Goal: Task Accomplishment & Management: Manage account settings

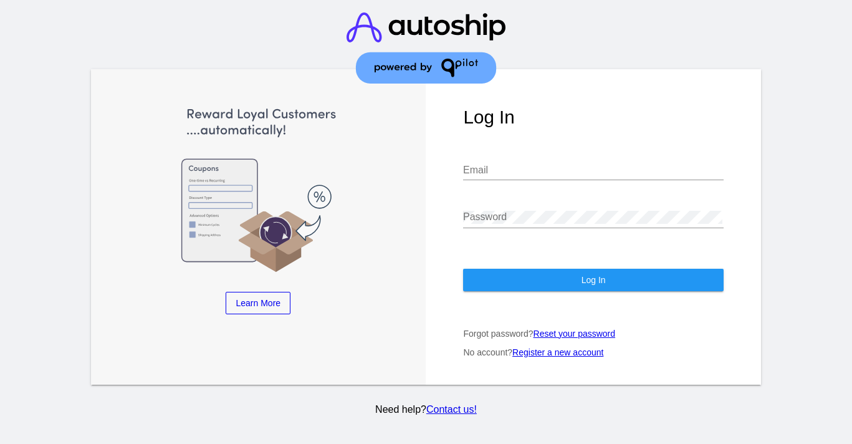
click at [463, 165] on div at bounding box center [463, 165] width 0 height 0
type input "[PERSON_NAME][EMAIL_ADDRESS][DOMAIN_NAME]"
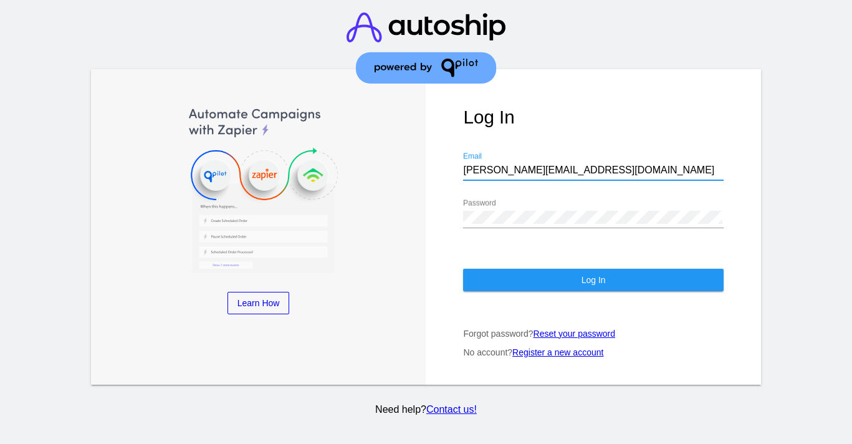
click at [562, 289] on button "Log In" at bounding box center [593, 280] width 260 height 22
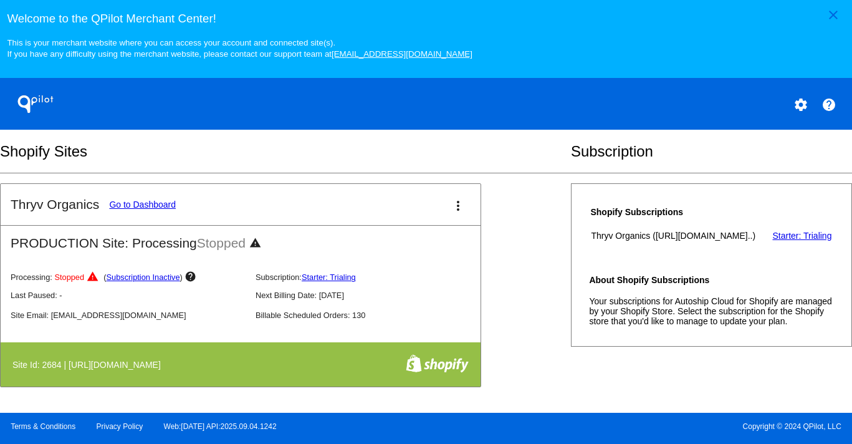
scroll to position [492, 0]
click at [141, 209] on link "Go to Dashboard" at bounding box center [142, 204] width 67 height 10
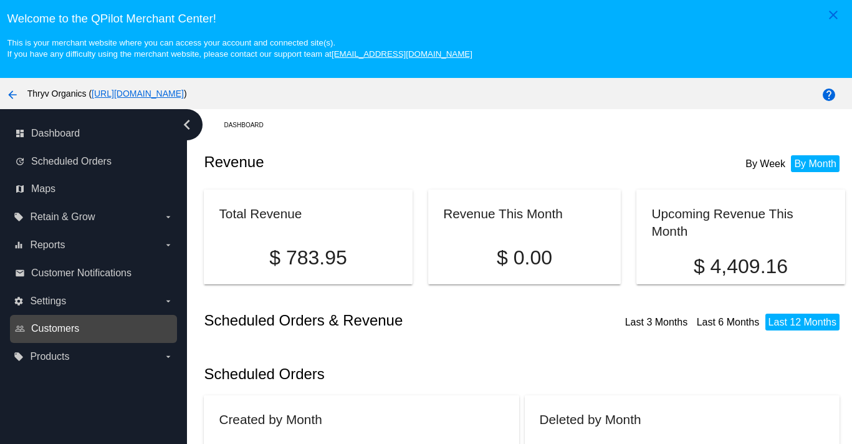
click at [68, 334] on span "Customers" at bounding box center [55, 328] width 48 height 11
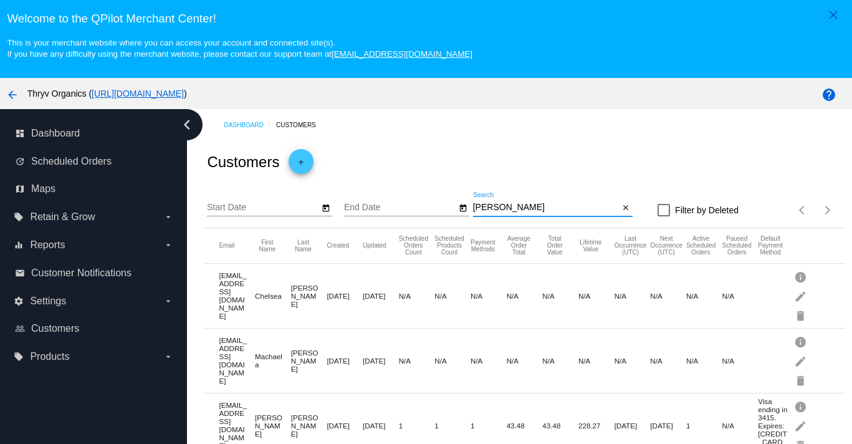
click at [504, 213] on input "[PERSON_NAME]" at bounding box center [546, 208] width 146 height 10
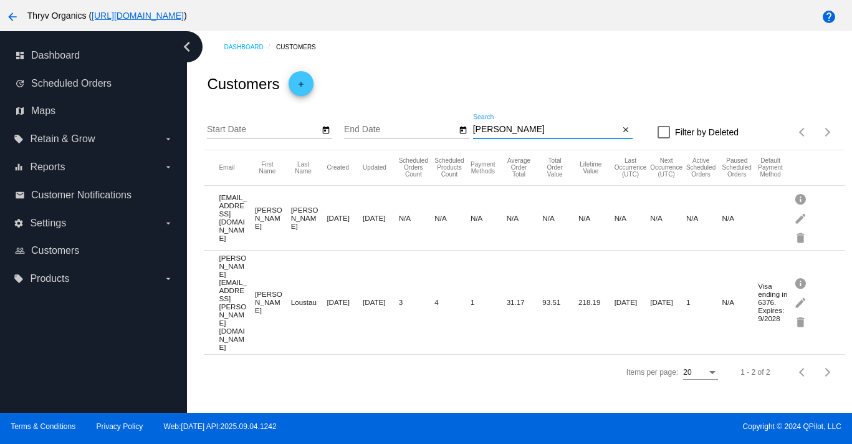
scroll to position [84, 0]
type input "[PERSON_NAME]"
click at [802, 312] on mat-icon "edit" at bounding box center [801, 301] width 15 height 19
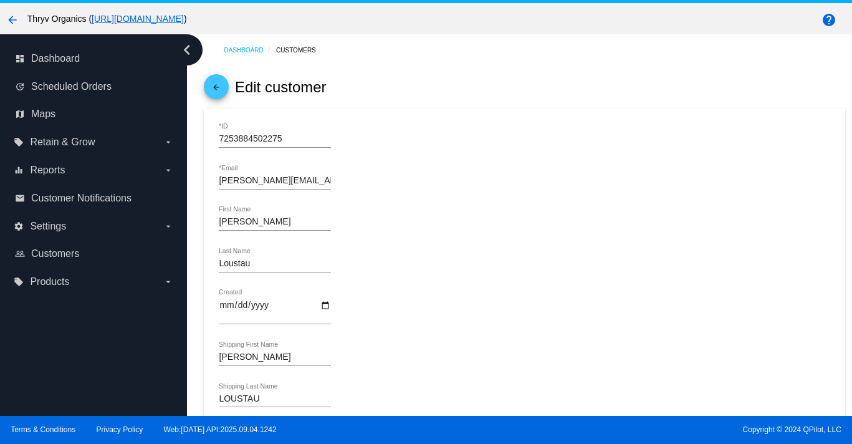
scroll to position [40, 0]
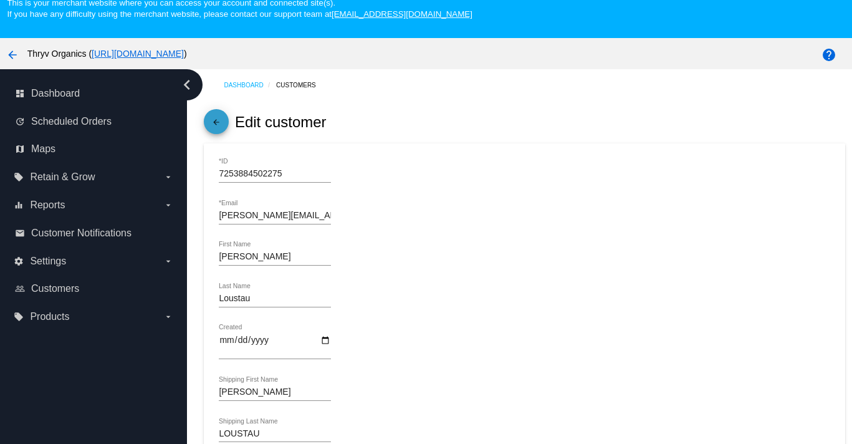
click at [215, 133] on mat-icon "arrow_back" at bounding box center [216, 125] width 15 height 15
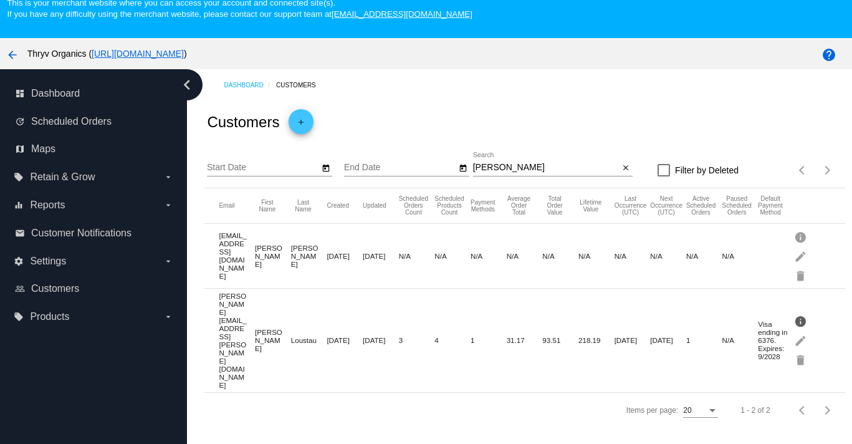
click at [799, 330] on mat-icon "info" at bounding box center [801, 320] width 15 height 19
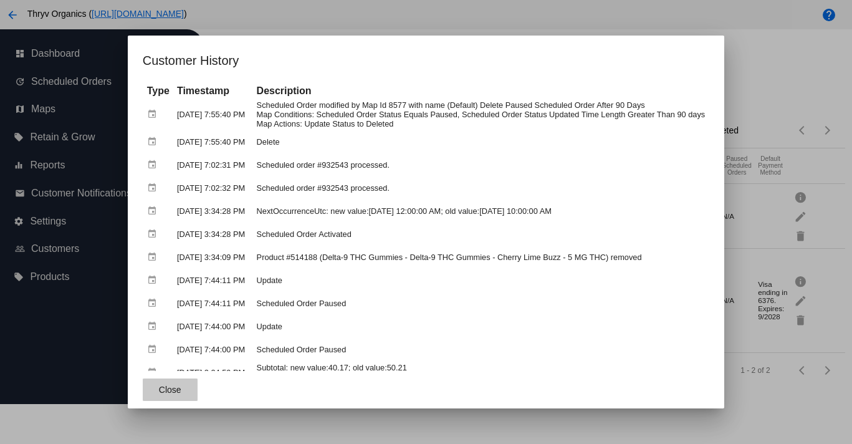
click at [159, 391] on span "Close" at bounding box center [170, 390] width 22 height 10
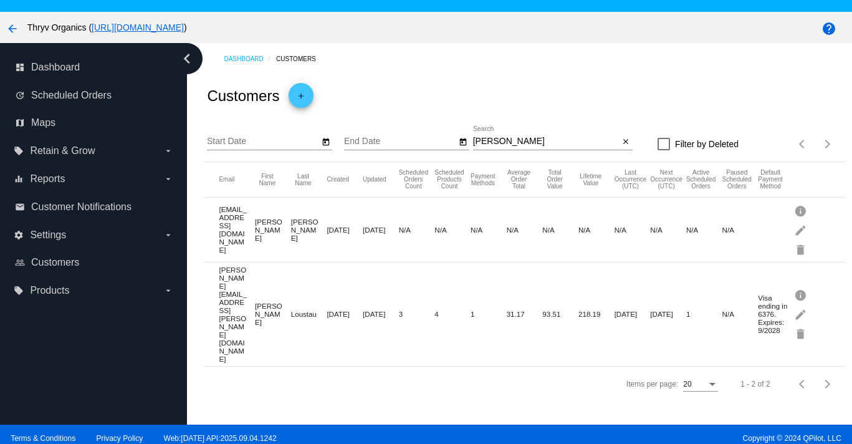
scroll to position [86, 0]
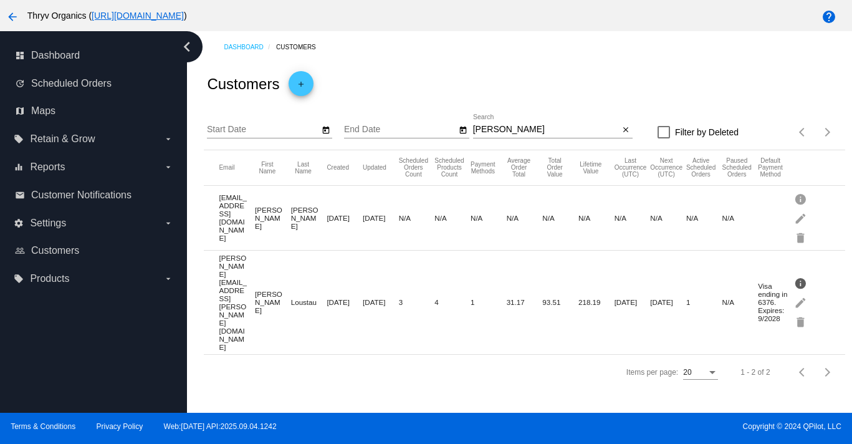
click at [800, 292] on mat-icon "info" at bounding box center [801, 282] width 15 height 19
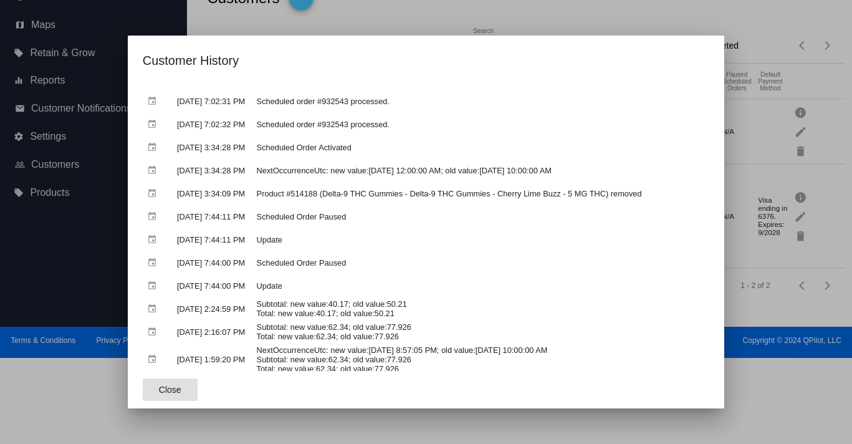
scroll to position [0, 0]
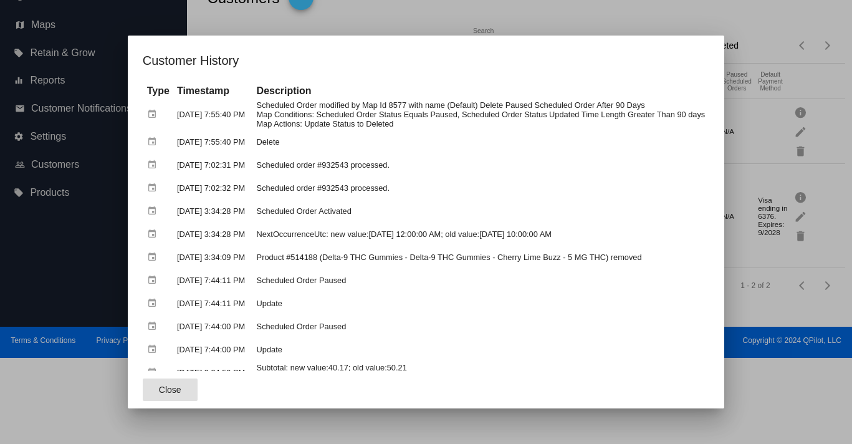
click at [159, 388] on span "Close" at bounding box center [170, 390] width 22 height 10
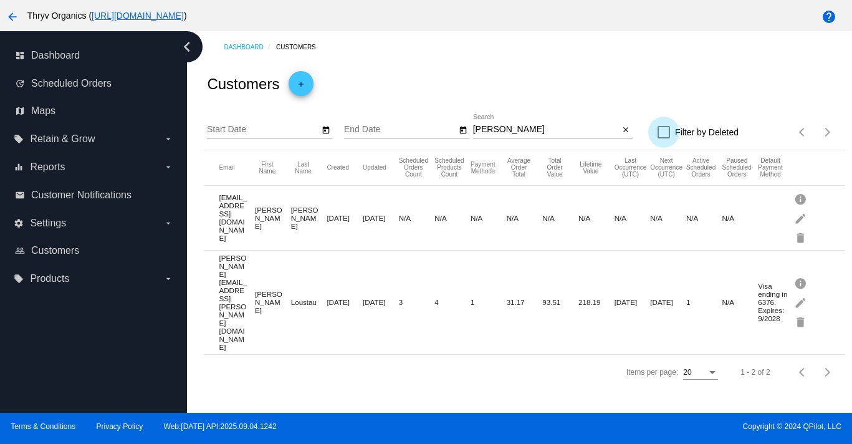
click at [657, 138] on div at bounding box center [663, 132] width 12 height 12
click at [663, 139] on input "Filter by Deleted" at bounding box center [663, 138] width 1 height 1
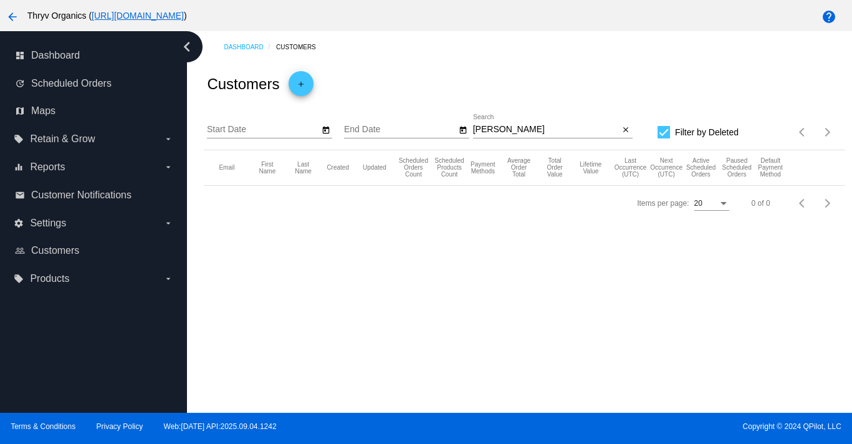
click at [657, 138] on div at bounding box center [663, 132] width 12 height 12
click at [663, 139] on input "Filter by Deleted" at bounding box center [663, 138] width 1 height 1
checkbox input "false"
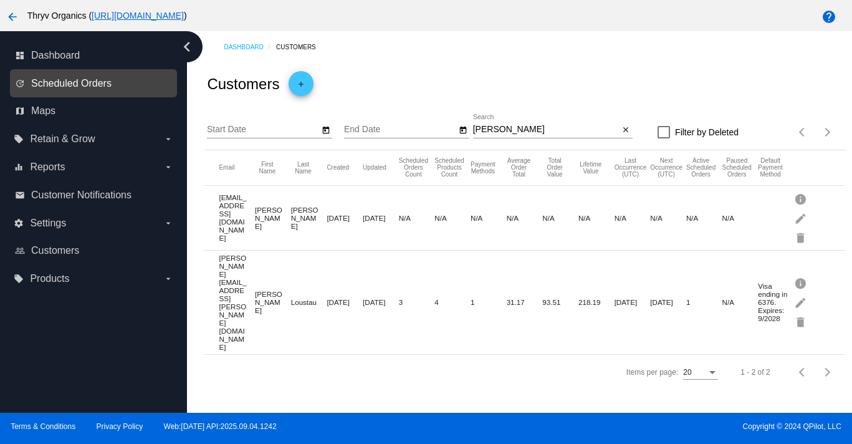
click at [105, 88] on span "Scheduled Orders" at bounding box center [71, 83] width 80 height 11
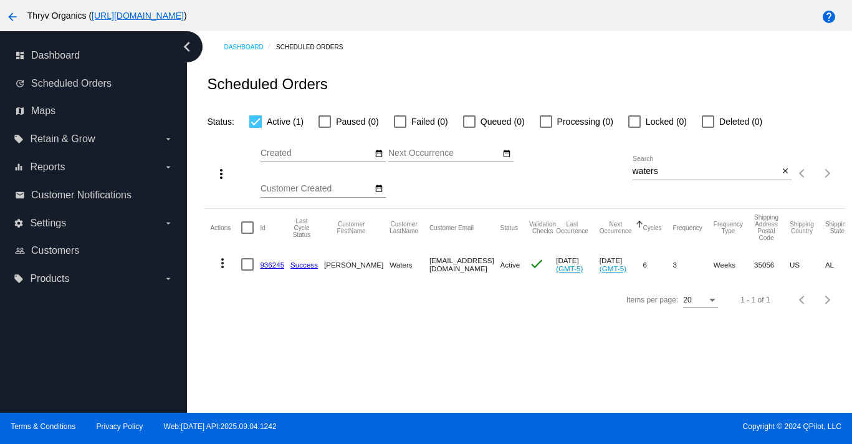
click at [639, 176] on input "waters" at bounding box center [706, 171] width 146 height 10
type input "[PERSON_NAME]"
click at [226, 272] on mat-icon "more_vert" at bounding box center [222, 264] width 15 height 15
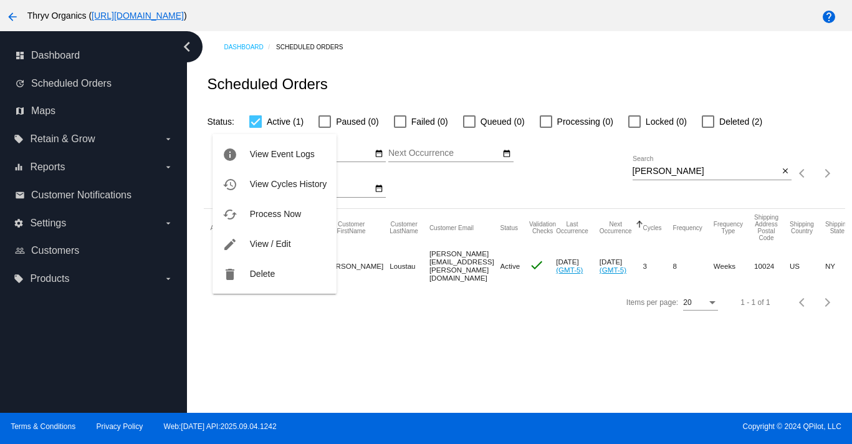
click at [258, 355] on div at bounding box center [426, 222] width 852 height 444
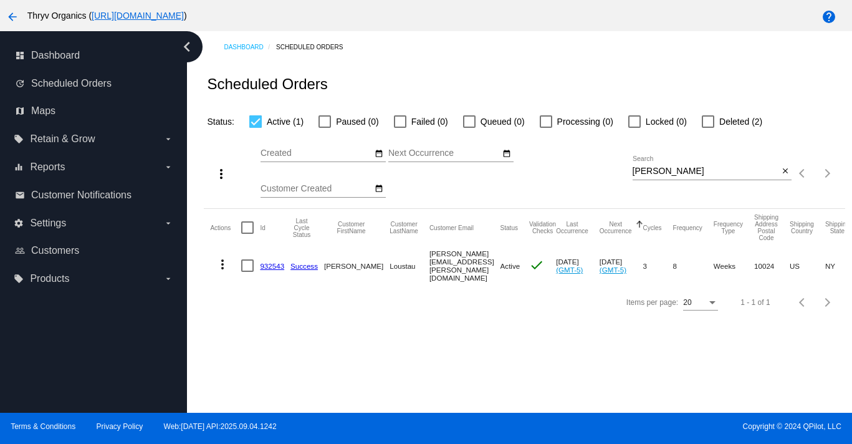
click at [714, 128] on div at bounding box center [708, 121] width 12 height 12
click at [708, 128] on input "Deleted (2)" at bounding box center [707, 128] width 1 height 1
checkbox input "true"
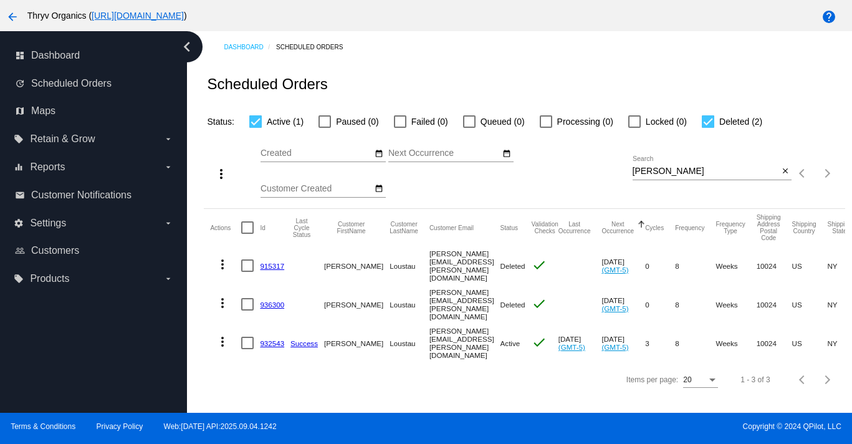
click at [279, 308] on link "936300" at bounding box center [272, 304] width 24 height 8
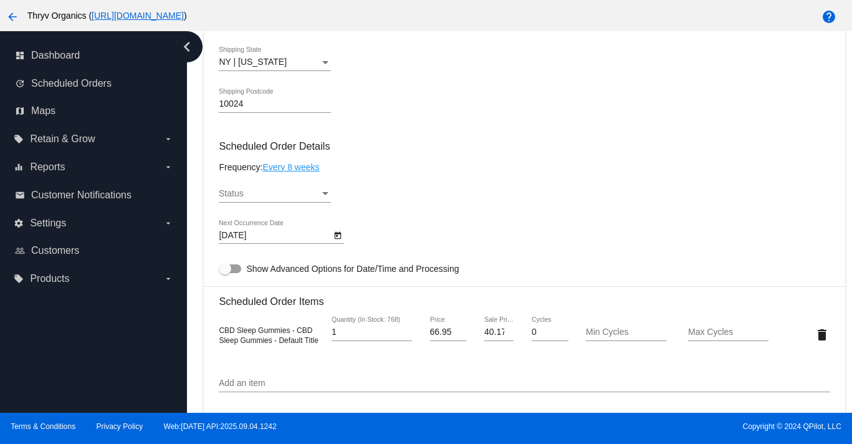
scroll to position [560, 0]
click at [328, 198] on div "Status" at bounding box center [325, 193] width 11 height 10
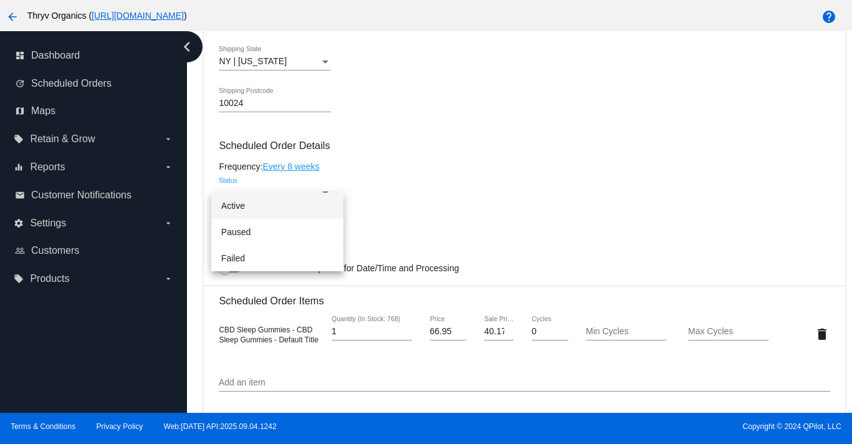
click at [263, 203] on span "Active" at bounding box center [277, 206] width 112 height 26
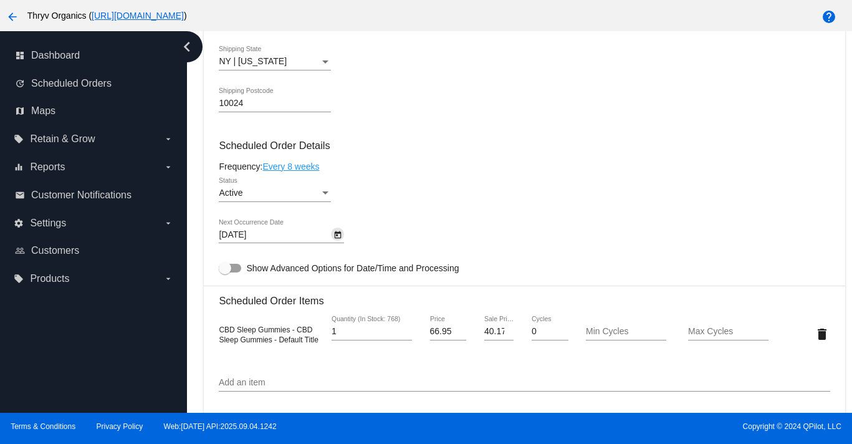
click at [342, 238] on icon "Open calendar" at bounding box center [338, 234] width 7 height 7
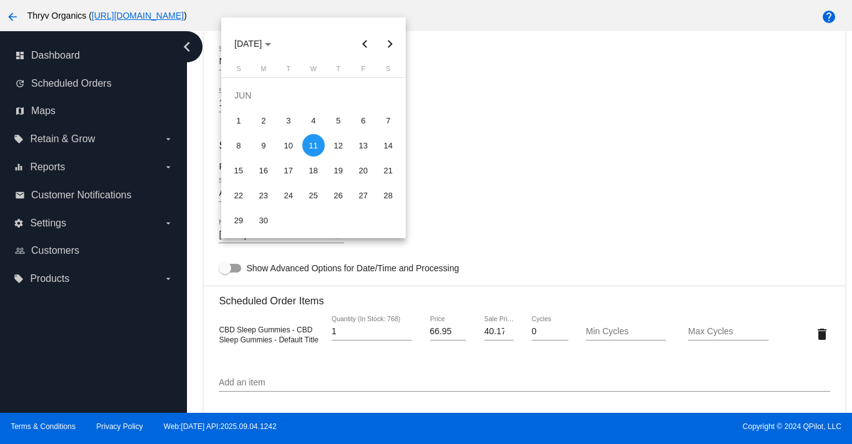
click at [387, 36] on button "Next month" at bounding box center [390, 43] width 25 height 25
click at [387, 37] on button "Next month" at bounding box center [390, 43] width 25 height 25
click at [316, 165] on div "17" at bounding box center [313, 170] width 22 height 22
type input "[DATE]"
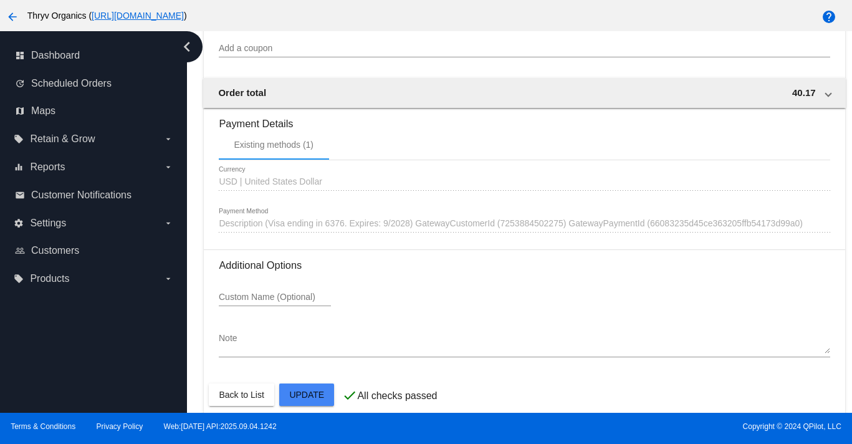
scroll to position [1089, 0]
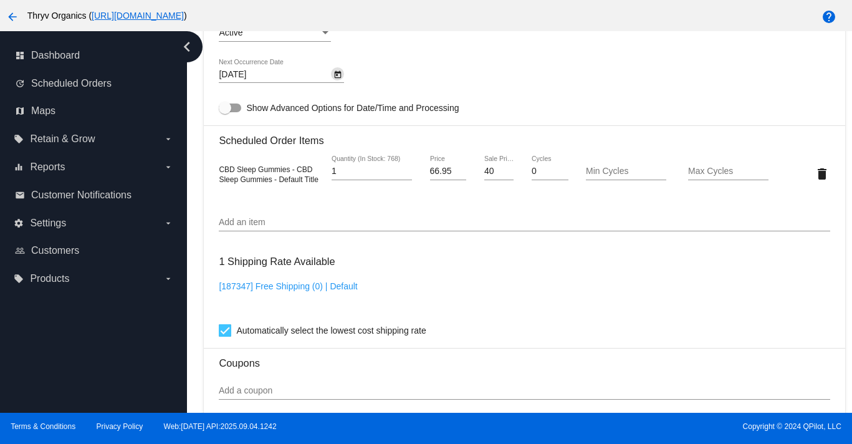
scroll to position [0, 0]
click at [511, 176] on input "40" at bounding box center [498, 171] width 29 height 10
type input "41"
click at [509, 176] on input "41" at bounding box center [498, 171] width 29 height 10
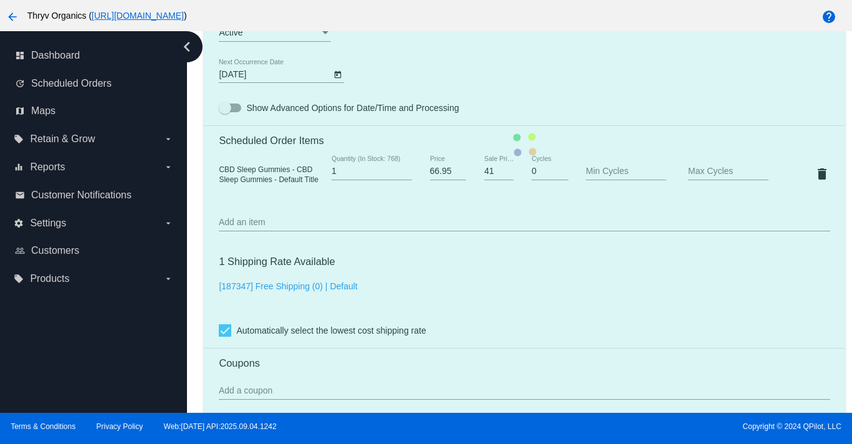
click at [555, 297] on mat-card "Customer 6476442: Brice Loustau [EMAIL_ADDRESS][PERSON_NAME][DOMAIN_NAME] Custo…" at bounding box center [524, 144] width 641 height 1246
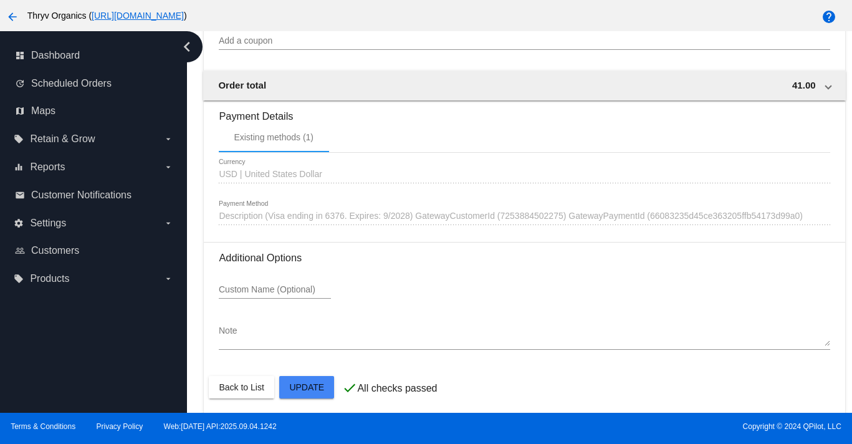
scroll to position [1089, 0]
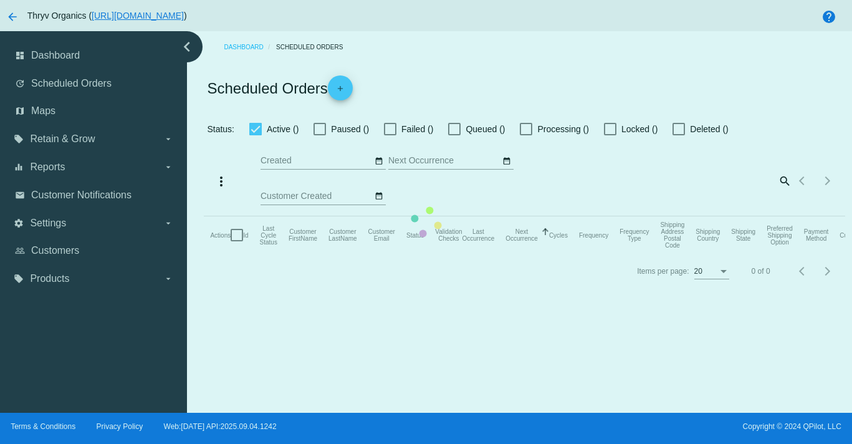
checkbox input "true"
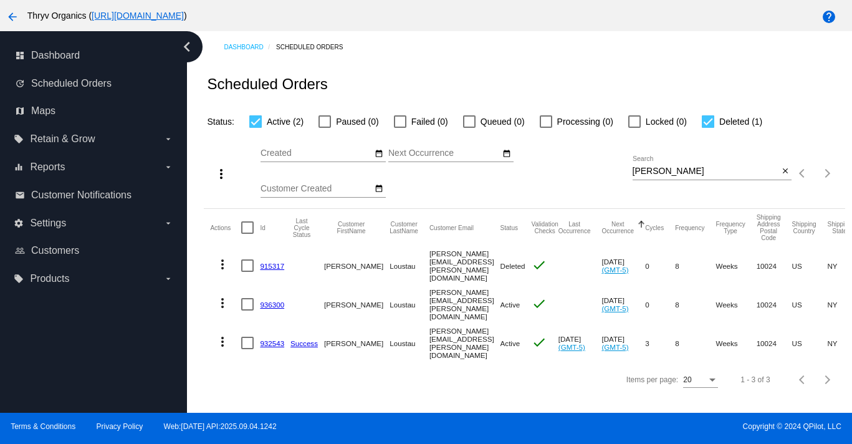
click at [274, 314] on mat-cell "936300" at bounding box center [275, 304] width 31 height 39
click at [274, 308] on link "936300" at bounding box center [272, 304] width 24 height 8
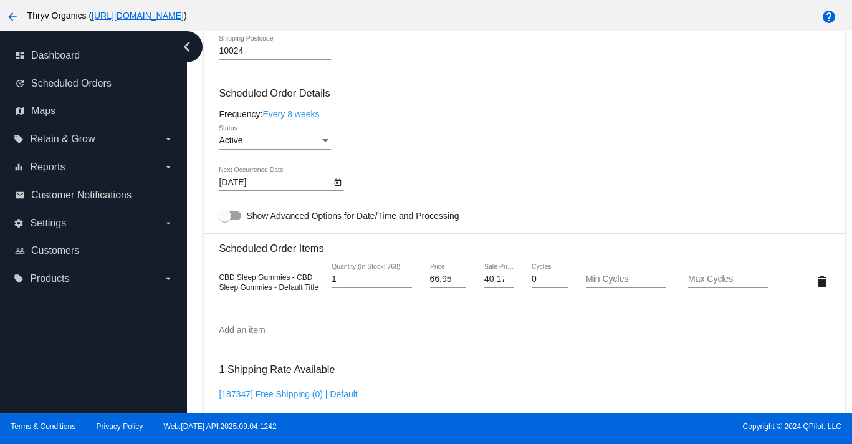
scroll to position [624, 0]
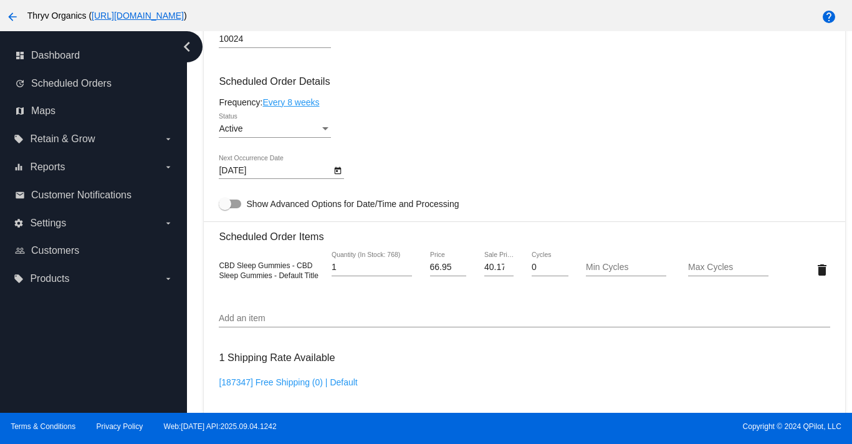
click at [267, 280] on span "CBD Sleep Gummies - CBD Sleep Gummies - Default Title" at bounding box center [268, 270] width 99 height 19
click at [271, 280] on div "CBD Sleep Gummies - CBD Sleep Gummies - Default Title" at bounding box center [270, 270] width 102 height 20
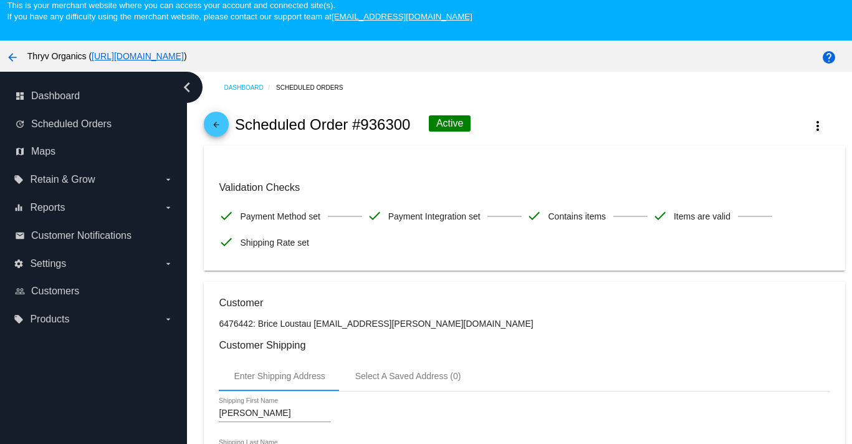
scroll to position [0, 0]
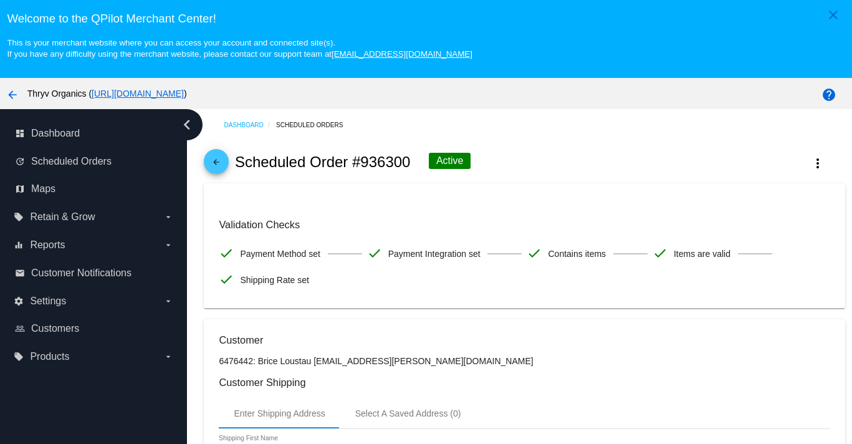
click at [214, 173] on mat-icon "arrow_back" at bounding box center [216, 165] width 15 height 15
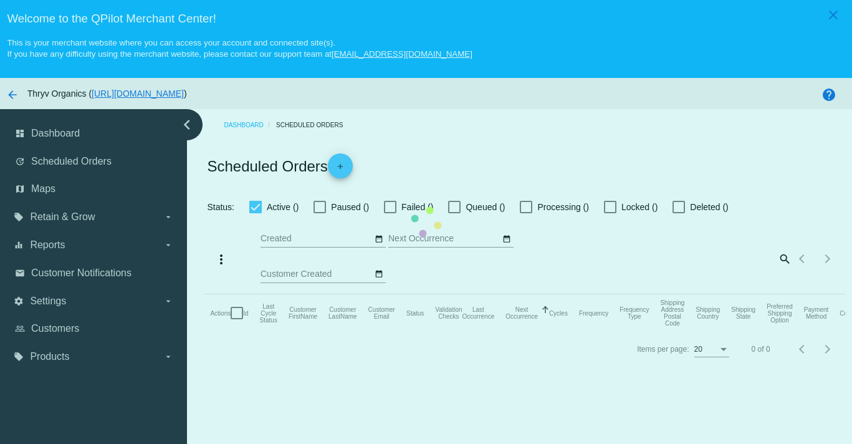
checkbox input "true"
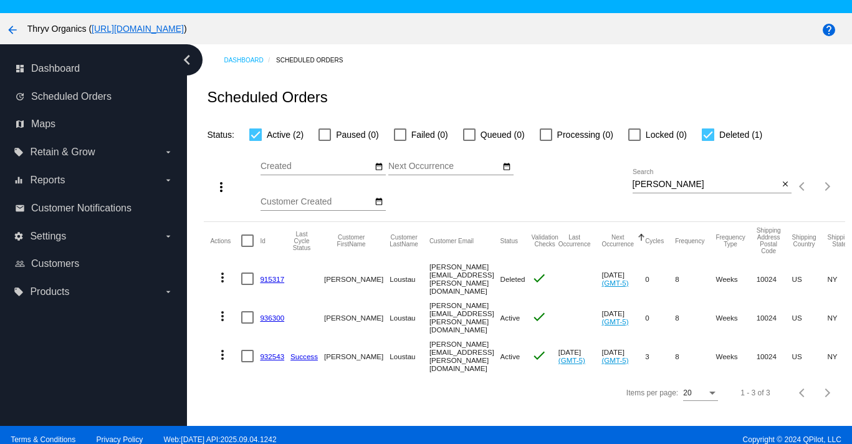
scroll to position [72, 0]
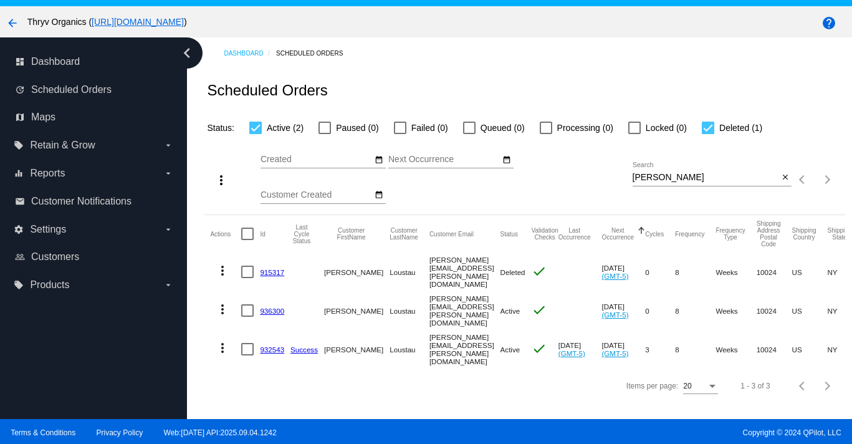
click at [272, 276] on link "915317" at bounding box center [272, 272] width 24 height 8
